Goal: Task Accomplishment & Management: Manage account settings

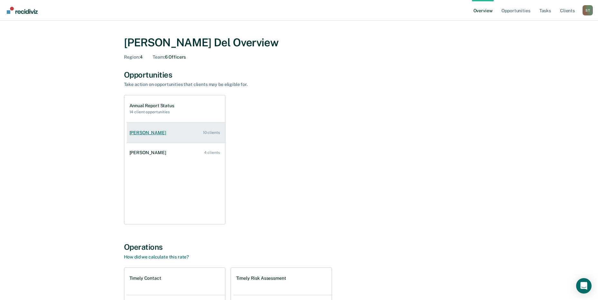
click at [194, 135] on link "[PERSON_NAME] 10 clients" at bounding box center [176, 133] width 98 height 18
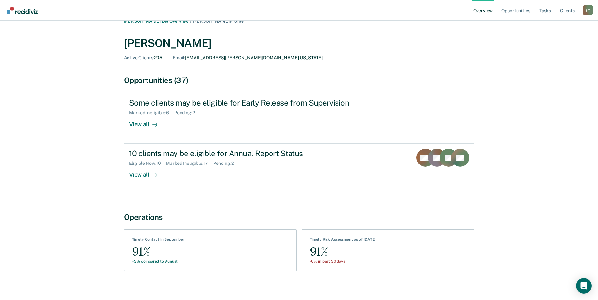
scroll to position [14, 0]
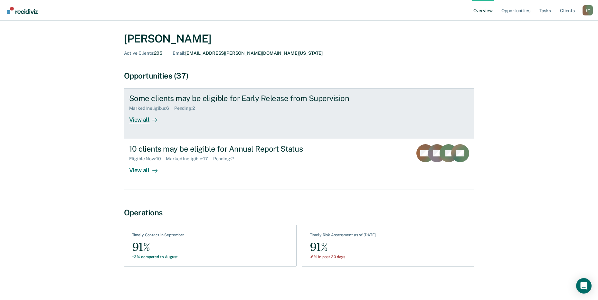
click at [148, 119] on div "View all" at bounding box center [147, 117] width 36 height 13
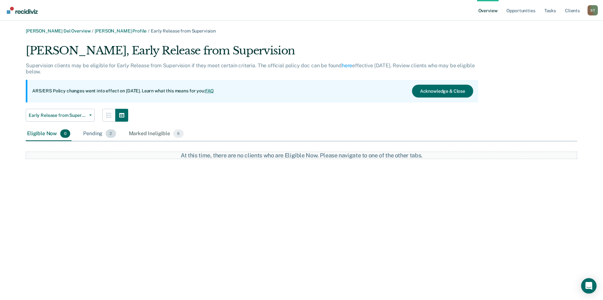
click at [100, 132] on div "Pending 2" at bounding box center [99, 134] width 35 height 14
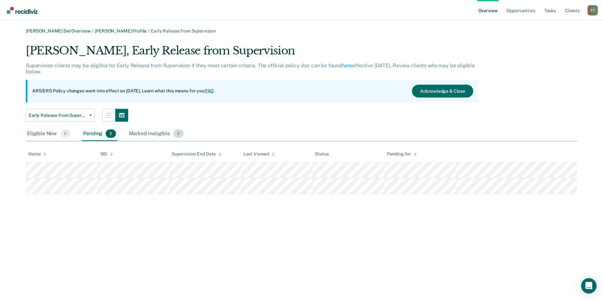
click at [157, 134] on div "Marked Ineligible 6" at bounding box center [157, 134] width 58 height 14
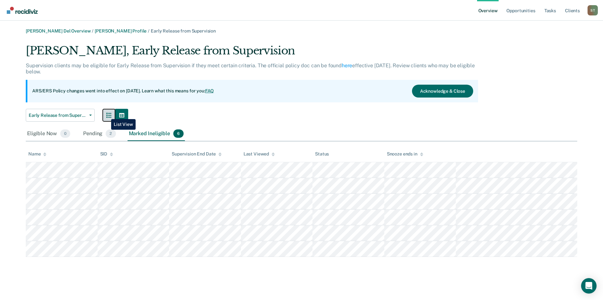
click at [106, 114] on icon "button" at bounding box center [108, 115] width 5 height 5
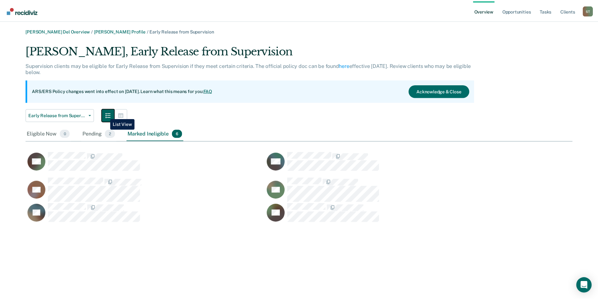
scroll to position [180, 546]
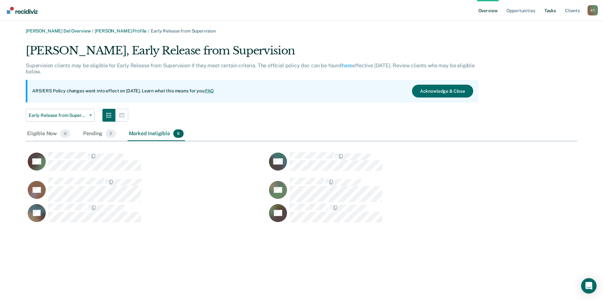
click at [552, 11] on link "Tasks" at bounding box center [550, 10] width 14 height 21
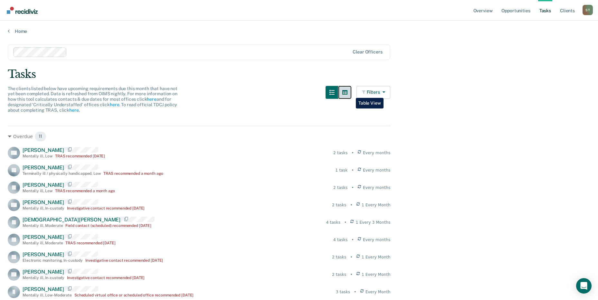
click at [347, 92] on icon "button" at bounding box center [344, 92] width 5 height 5
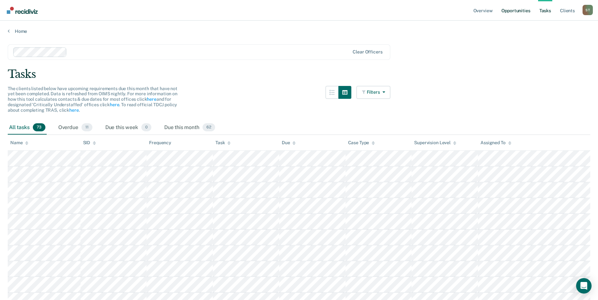
click at [513, 10] on link "Opportunities" at bounding box center [515, 10] width 31 height 21
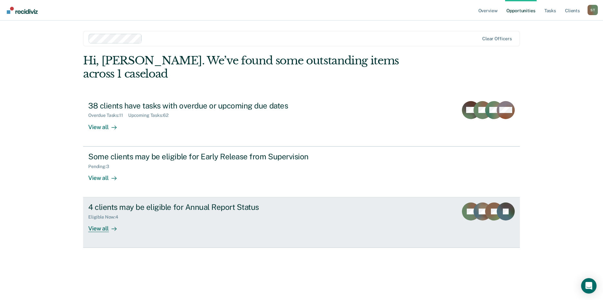
click at [108, 228] on div "View all" at bounding box center [106, 226] width 36 height 13
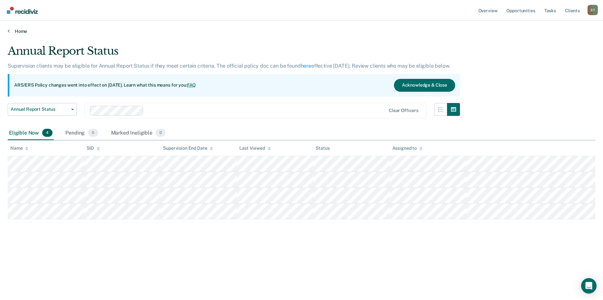
click at [11, 30] on link "Home" at bounding box center [301, 31] width 587 height 6
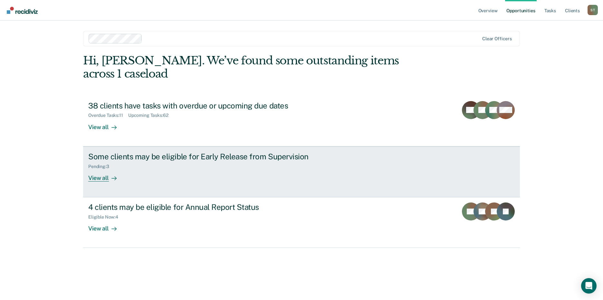
click at [104, 178] on div "View all" at bounding box center [106, 175] width 36 height 13
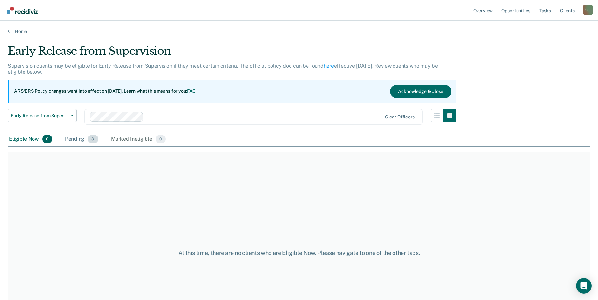
click at [83, 139] on div "Pending 3" at bounding box center [81, 139] width 35 height 14
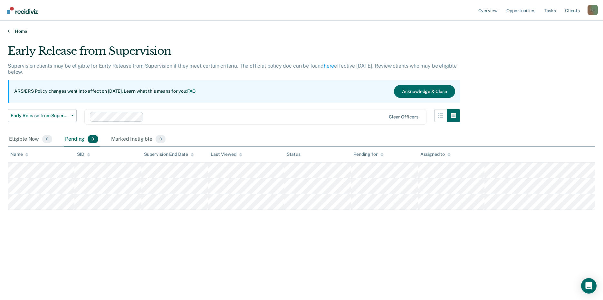
click at [14, 30] on link "Home" at bounding box center [301, 31] width 587 height 6
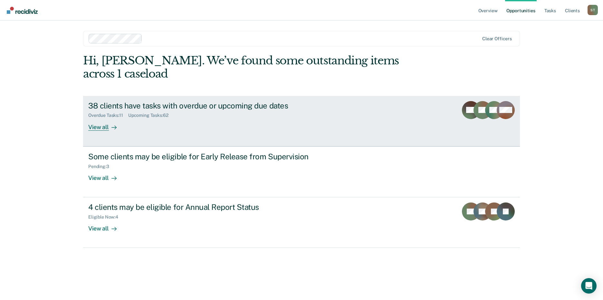
click at [103, 124] on div "View all" at bounding box center [106, 124] width 36 height 13
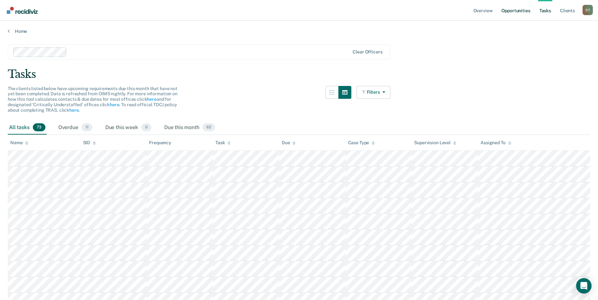
click at [525, 11] on link "Opportunities" at bounding box center [515, 10] width 31 height 21
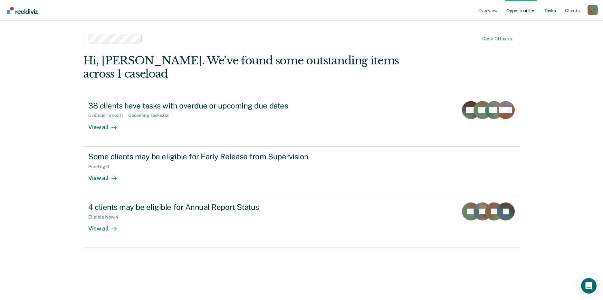
click at [551, 10] on link "Tasks" at bounding box center [550, 10] width 14 height 21
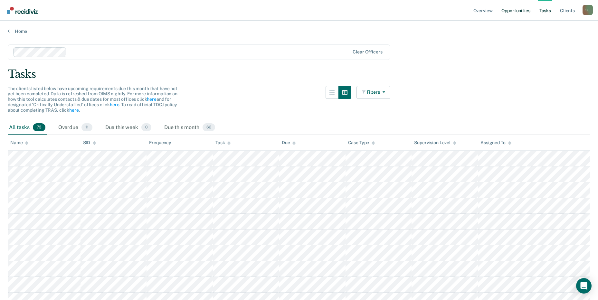
click at [521, 12] on link "Opportunities" at bounding box center [515, 10] width 31 height 21
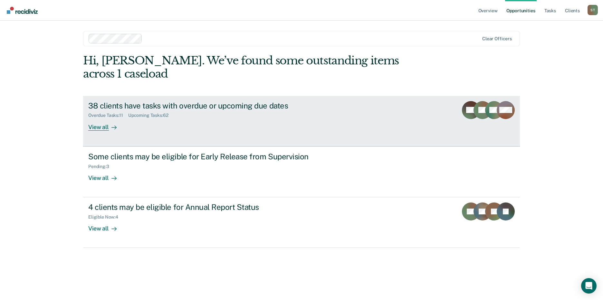
click at [109, 124] on div at bounding box center [113, 126] width 8 height 7
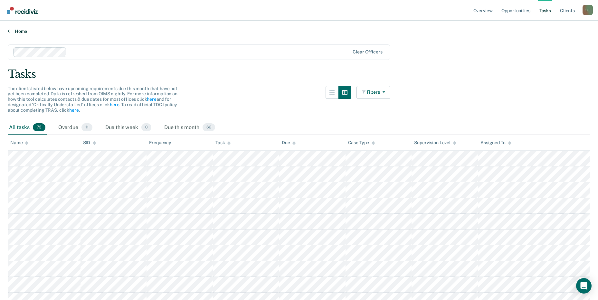
click at [11, 29] on link "Home" at bounding box center [299, 31] width 582 height 6
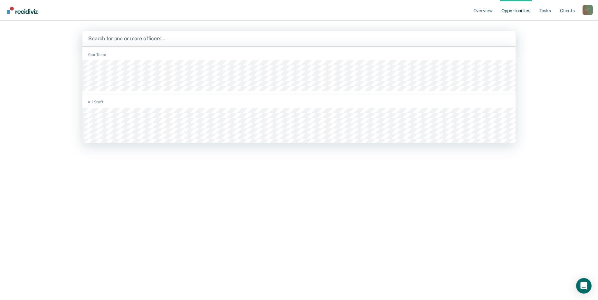
click at [141, 37] on div at bounding box center [298, 38] width 421 height 7
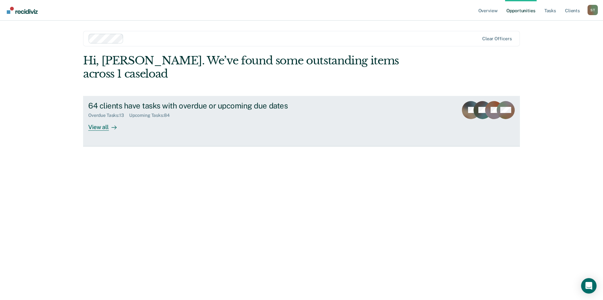
click at [103, 127] on div "View all" at bounding box center [106, 124] width 36 height 13
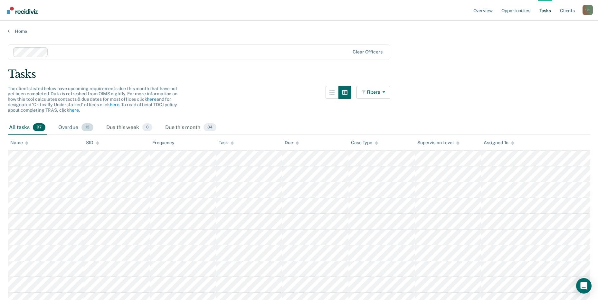
click at [76, 127] on div "Overdue 13" at bounding box center [76, 128] width 38 height 14
click at [548, 11] on link "Tasks" at bounding box center [545, 10] width 14 height 21
click at [515, 11] on link "Opportunities" at bounding box center [515, 10] width 31 height 21
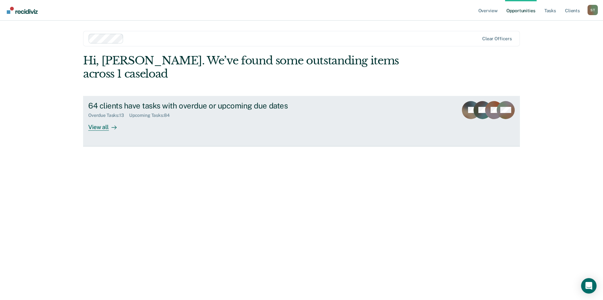
click at [109, 128] on div at bounding box center [113, 126] width 8 height 7
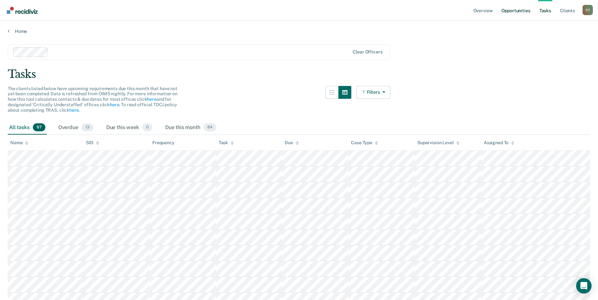
click at [519, 11] on link "Opportunities" at bounding box center [515, 10] width 31 height 21
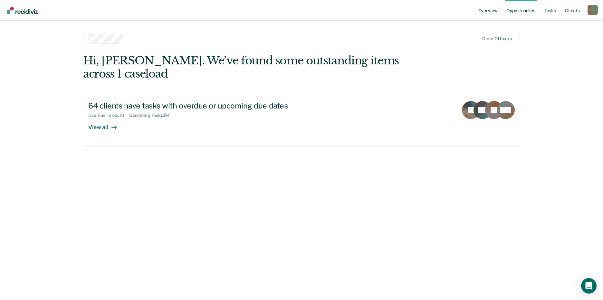
click at [489, 12] on link "Overview" at bounding box center [488, 10] width 22 height 21
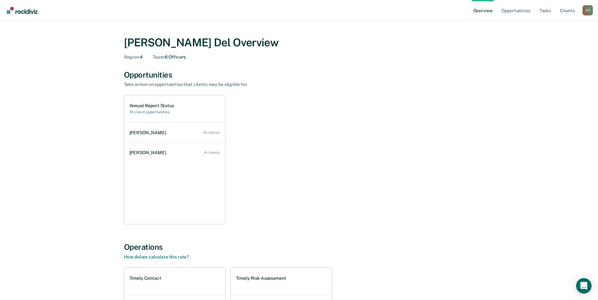
click at [478, 10] on link "Overview" at bounding box center [483, 10] width 22 height 21
click at [543, 11] on link "Tasks" at bounding box center [545, 10] width 14 height 21
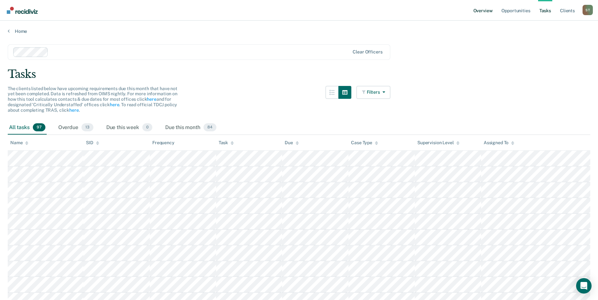
click at [486, 11] on link "Overview" at bounding box center [483, 10] width 22 height 21
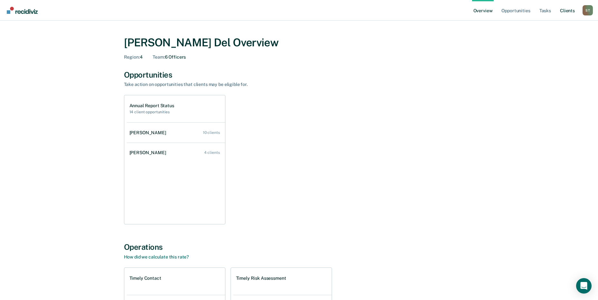
click at [572, 9] on link "Client s" at bounding box center [567, 10] width 17 height 21
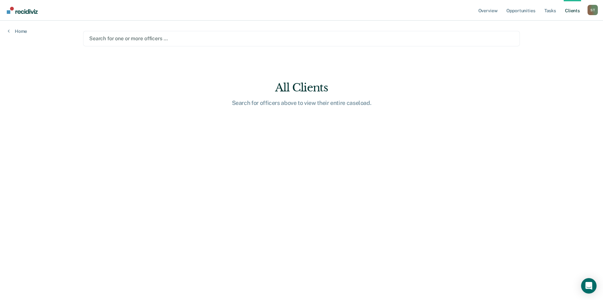
click at [115, 38] on div at bounding box center [301, 38] width 424 height 7
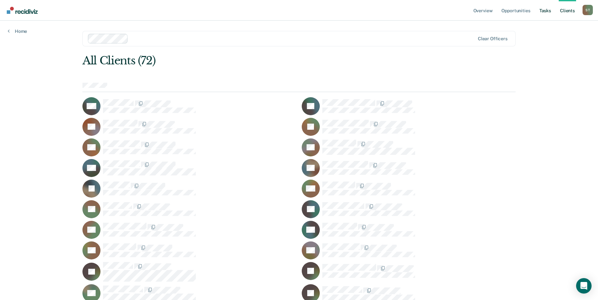
click at [546, 12] on link "Tasks" at bounding box center [545, 10] width 14 height 21
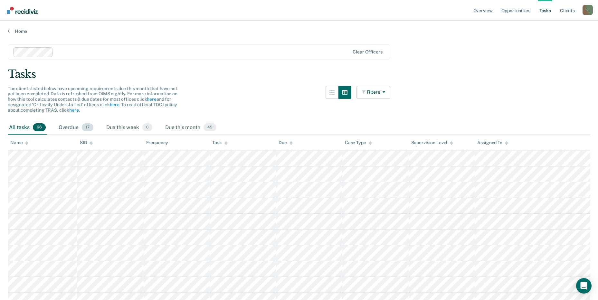
click at [76, 128] on div "Overdue 17" at bounding box center [75, 128] width 37 height 14
click at [520, 11] on link "Opportunities" at bounding box center [515, 10] width 31 height 21
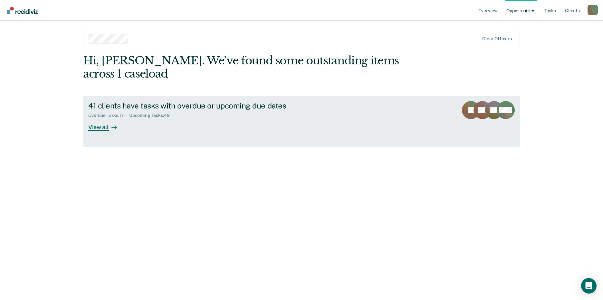
click at [93, 123] on div "View all" at bounding box center [106, 124] width 36 height 13
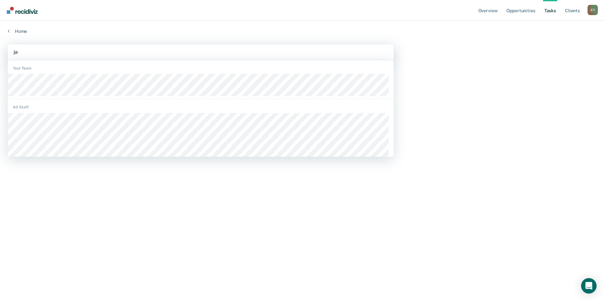
type input "jas"
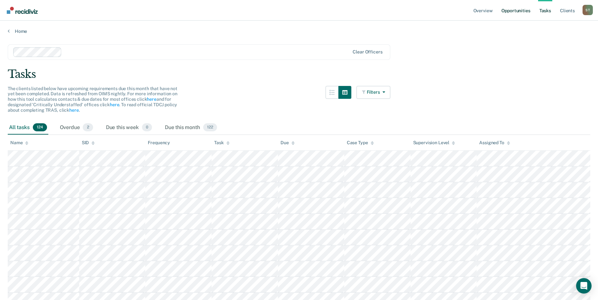
click at [514, 12] on link "Opportunities" at bounding box center [515, 10] width 31 height 21
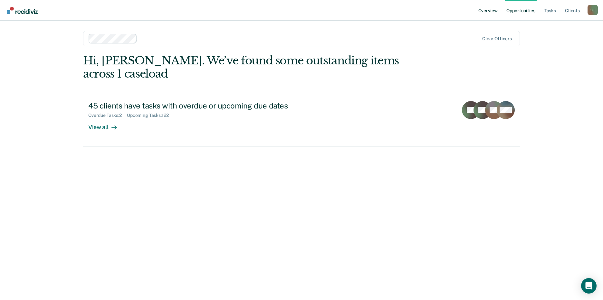
click at [488, 12] on link "Overview" at bounding box center [488, 10] width 22 height 21
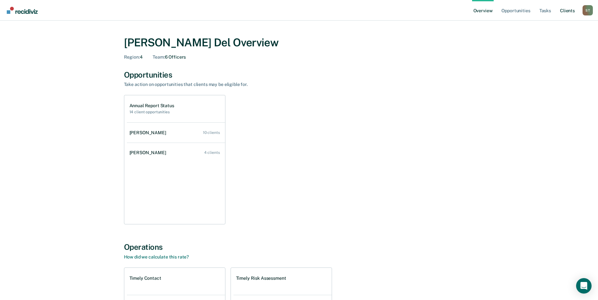
click at [572, 11] on link "Client s" at bounding box center [567, 10] width 17 height 21
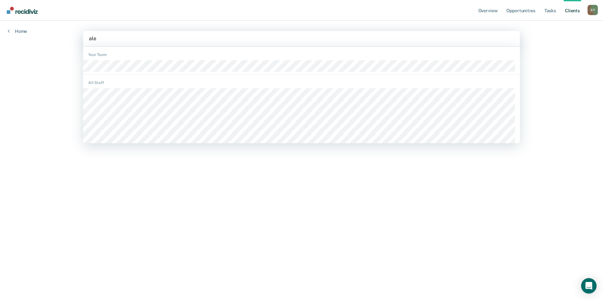
type input "alec"
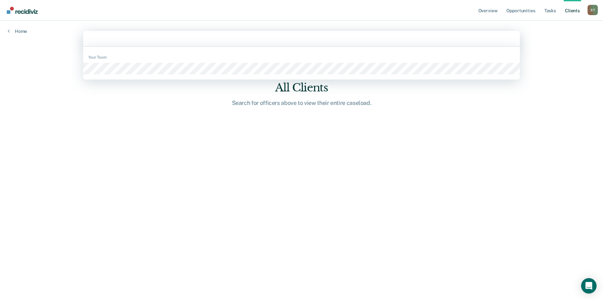
click at [111, 37] on div at bounding box center [301, 38] width 425 height 7
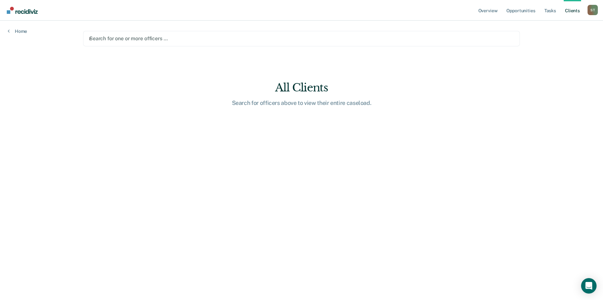
type input "na"
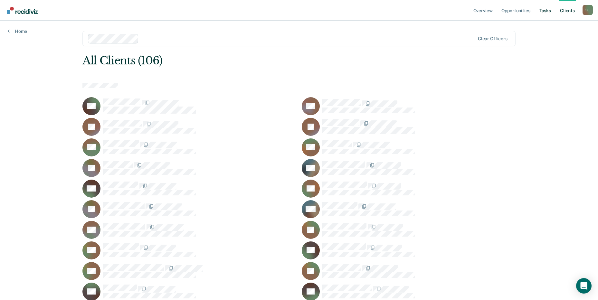
click at [543, 8] on link "Tasks" at bounding box center [545, 10] width 14 height 21
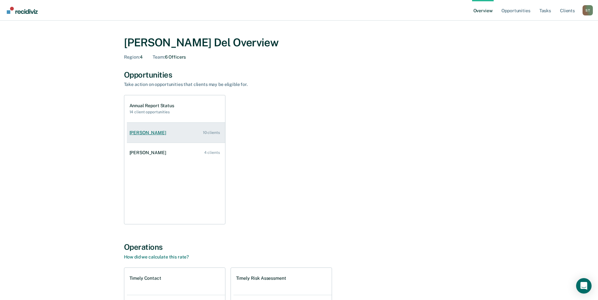
click at [148, 131] on div "Alec Gilliam" at bounding box center [148, 132] width 39 height 5
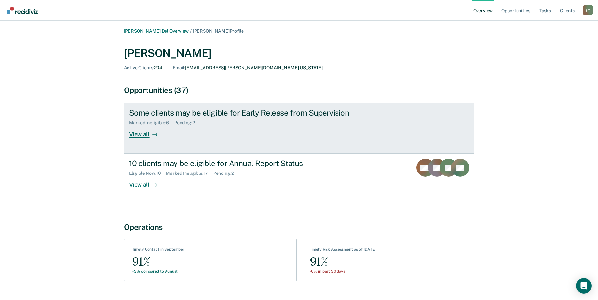
click at [147, 129] on div "View all" at bounding box center [147, 132] width 36 height 13
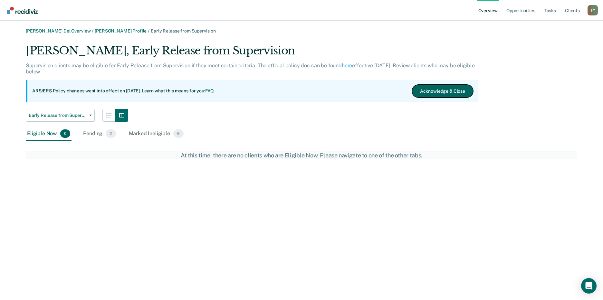
click at [439, 88] on button "Acknowledge & Close" at bounding box center [442, 91] width 61 height 13
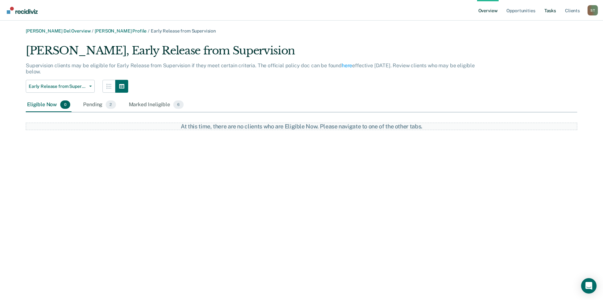
click at [552, 11] on link "Tasks" at bounding box center [550, 10] width 14 height 21
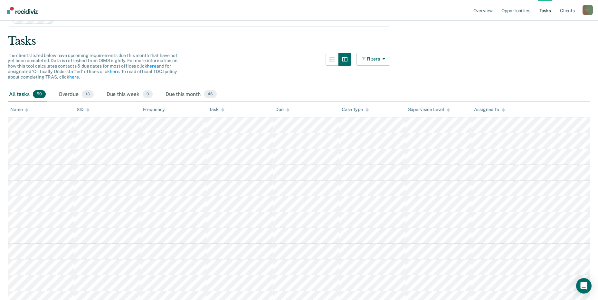
scroll to position [32, 0]
